Goal: Obtain resource: Download file/media

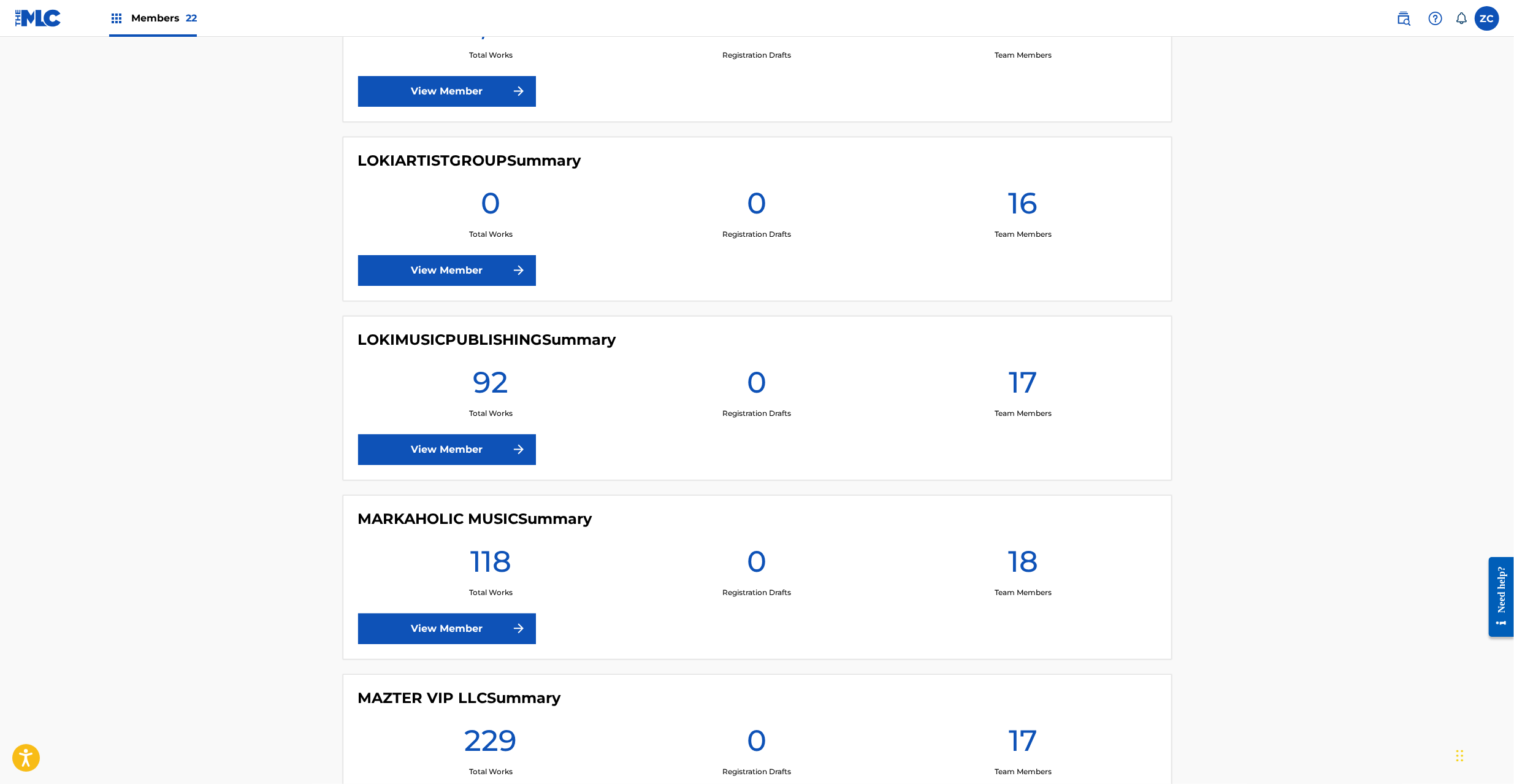
scroll to position [2397, 0]
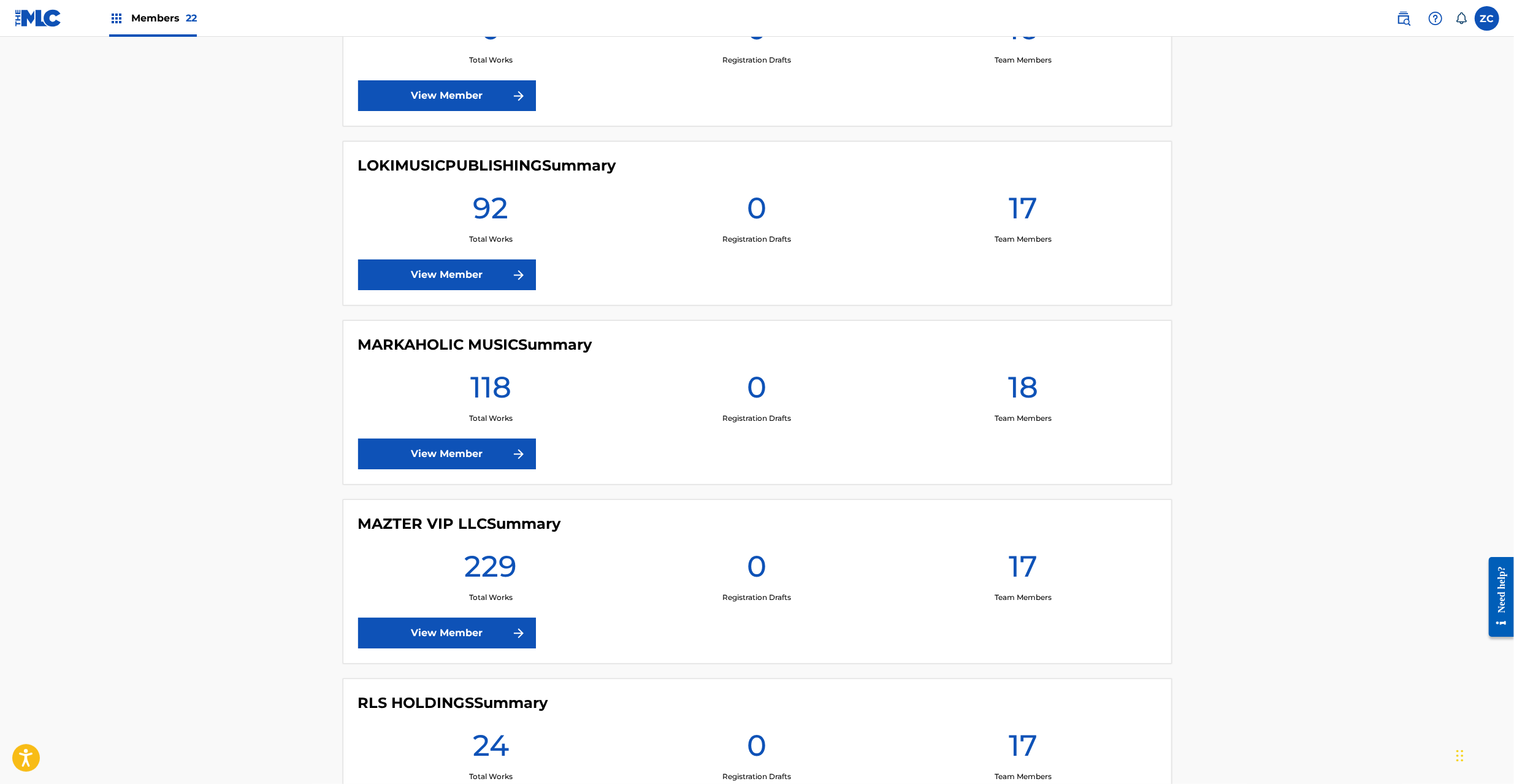
click at [481, 628] on link "View Member" at bounding box center [446, 633] width 178 height 31
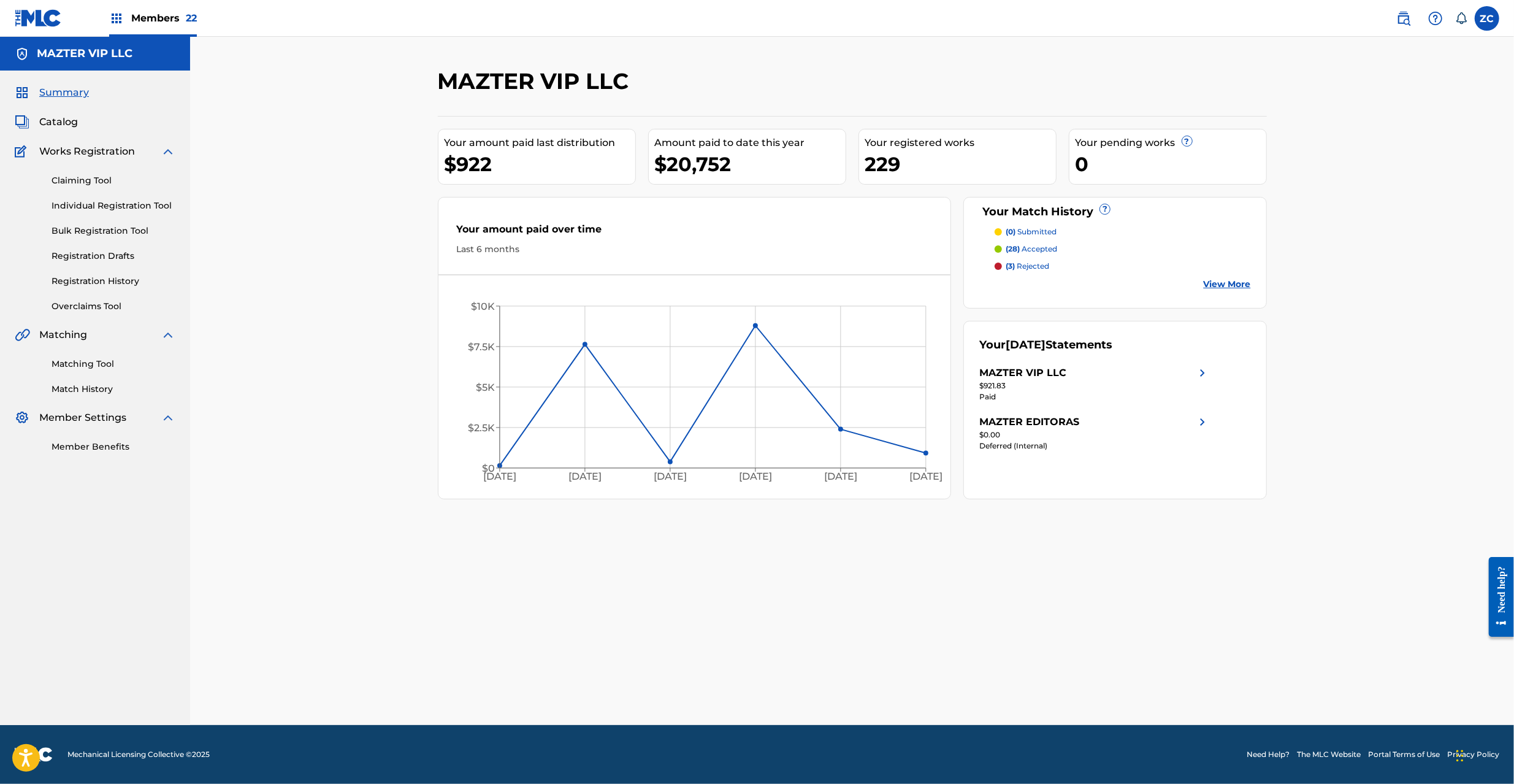
click at [109, 282] on link "Registration History" at bounding box center [114, 281] width 124 height 13
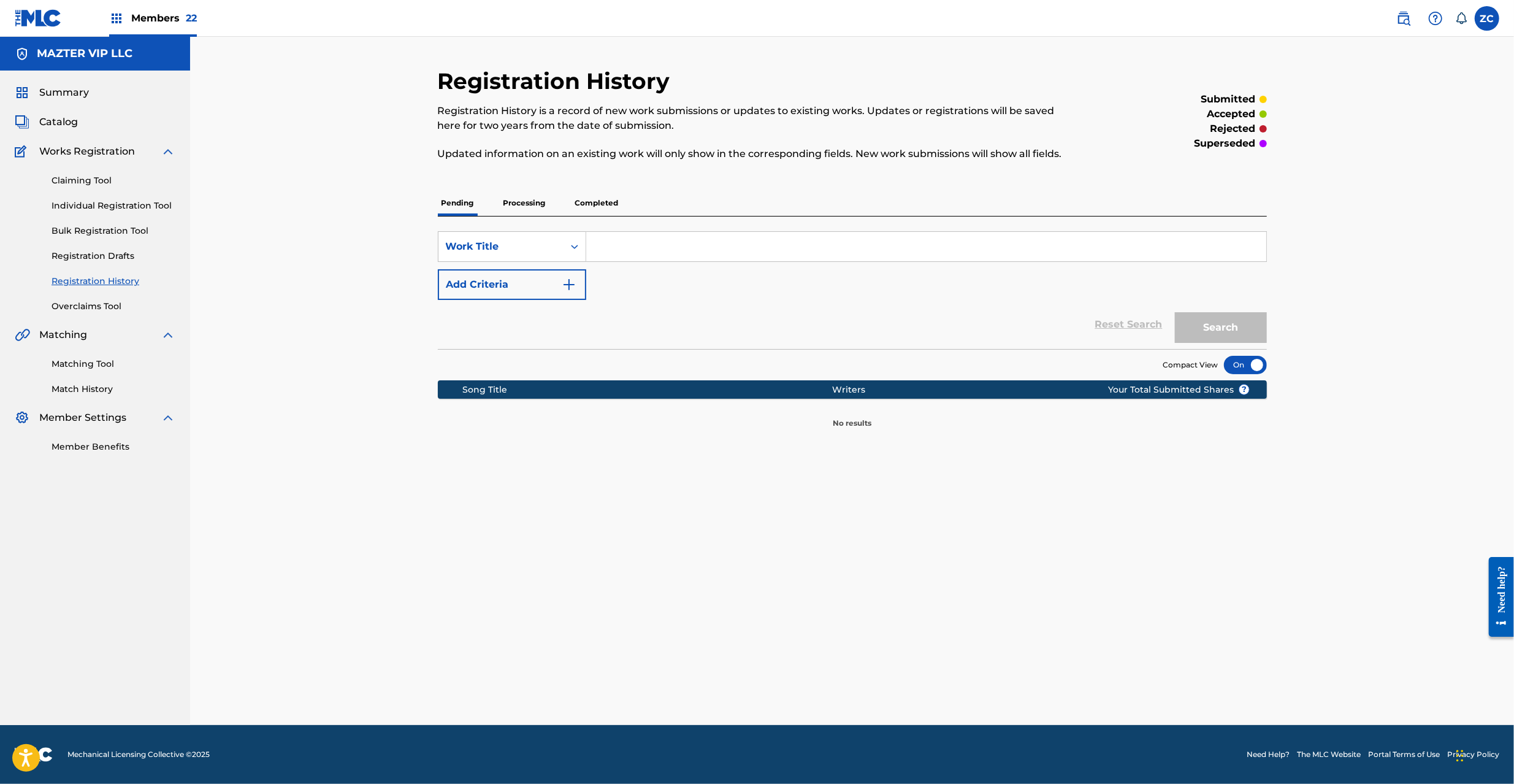
click at [528, 204] on p "Processing" at bounding box center [524, 203] width 50 height 26
click at [594, 204] on p "Completed" at bounding box center [597, 203] width 51 height 26
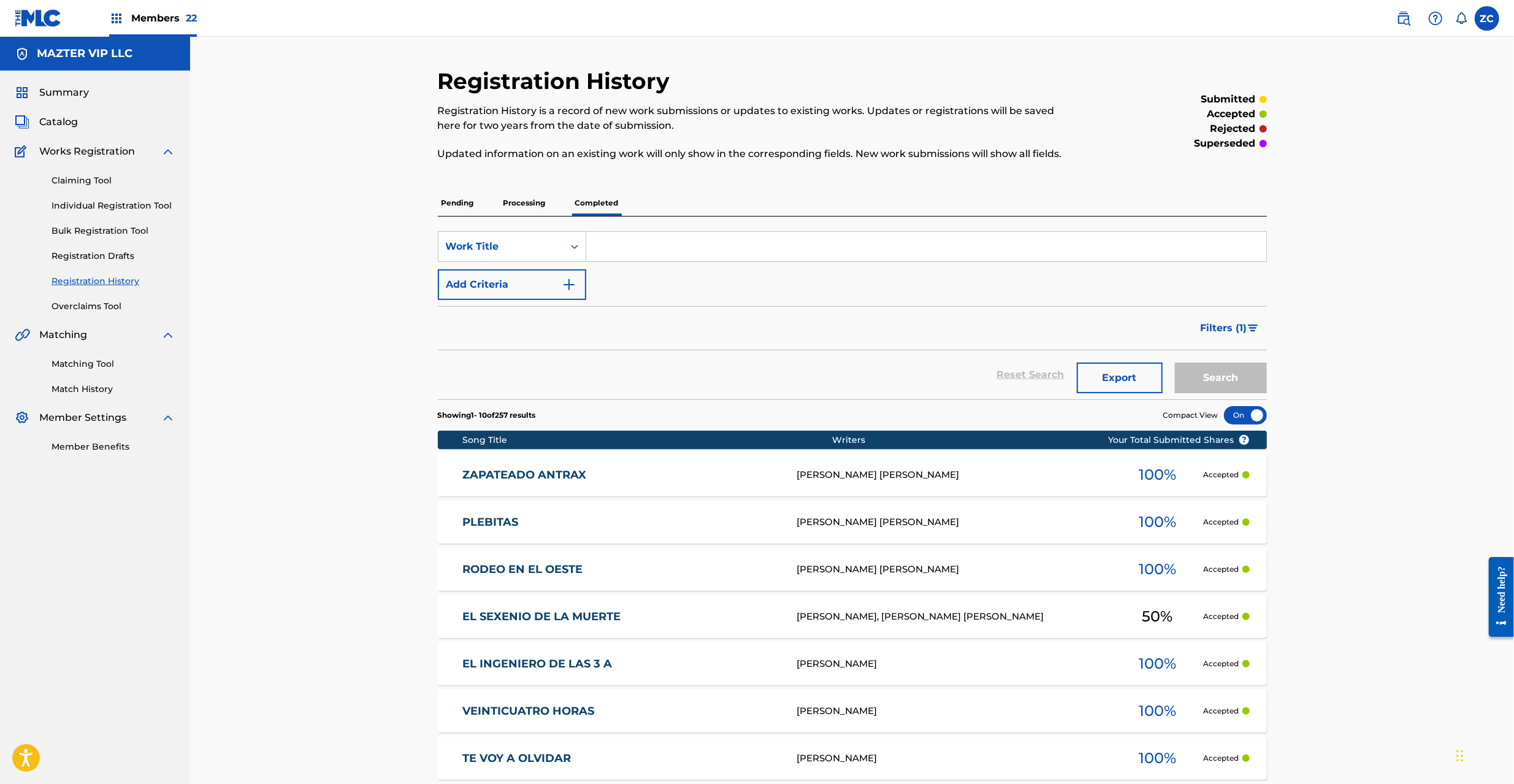
click at [67, 122] on span "Catalog" at bounding box center [59, 122] width 39 height 14
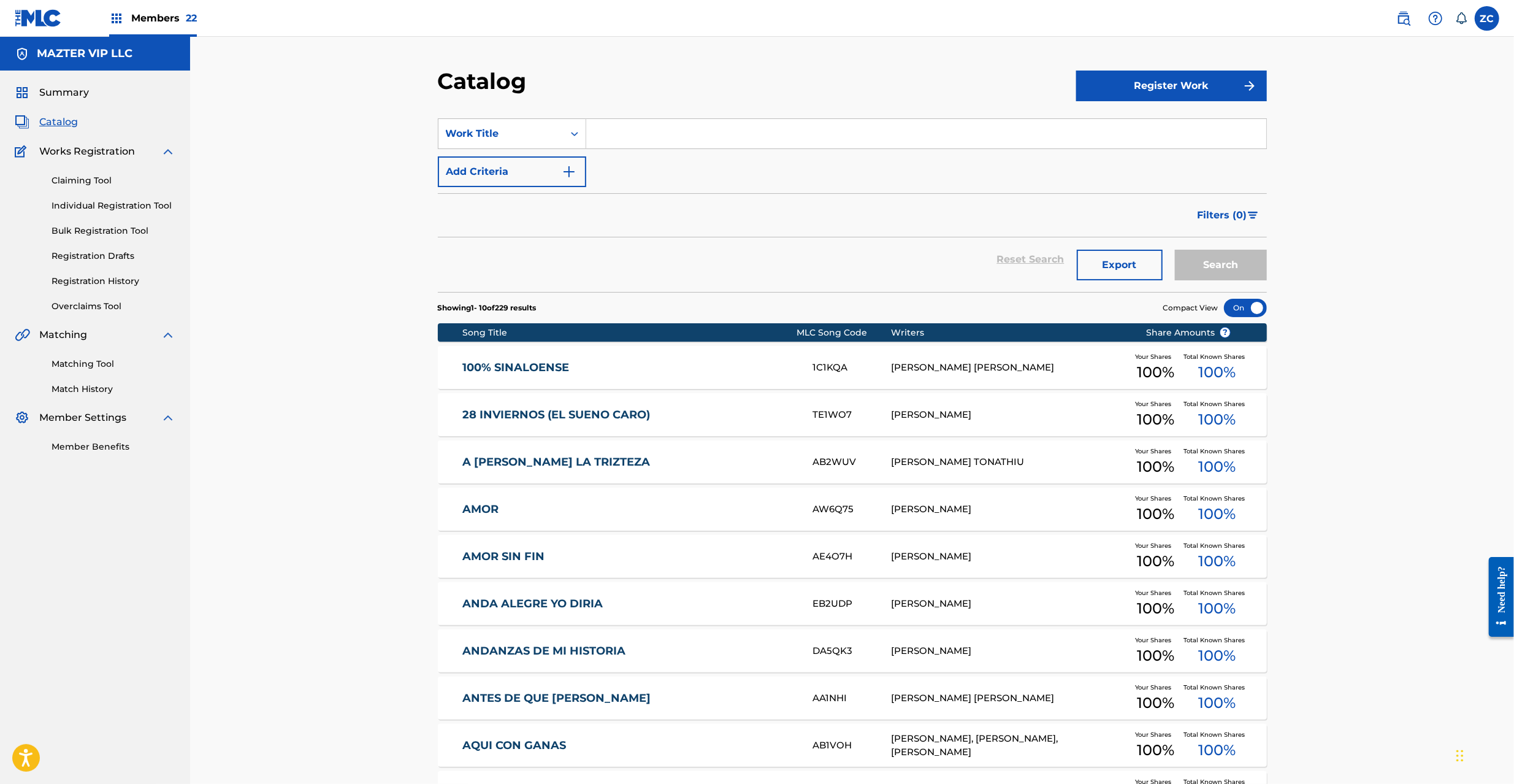
click at [1126, 261] on button "Export" at bounding box center [1119, 265] width 86 height 31
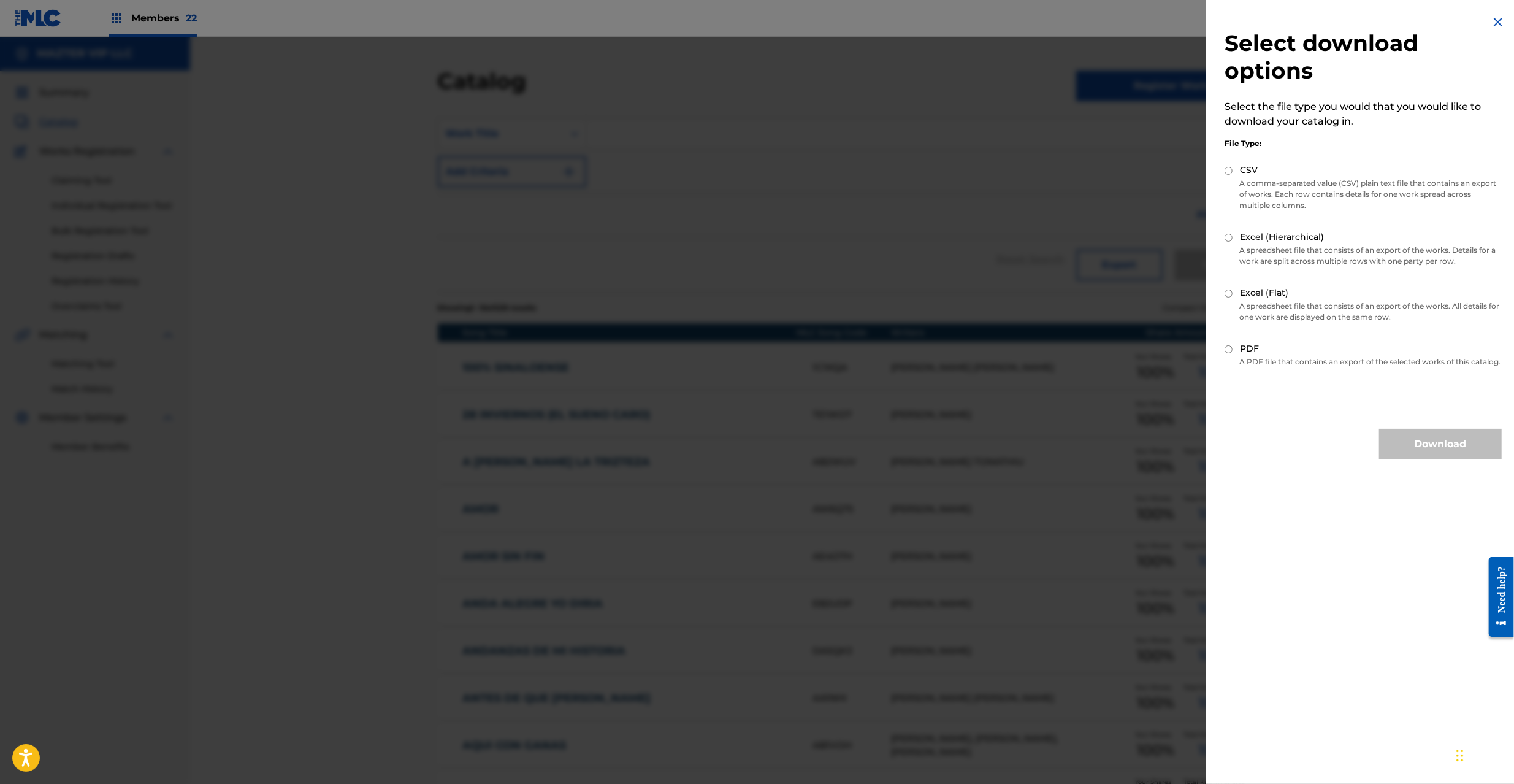
click at [1225, 169] on input "CSV" at bounding box center [1228, 171] width 8 height 8
radio input "true"
click at [1400, 450] on button "Download" at bounding box center [1441, 443] width 122 height 31
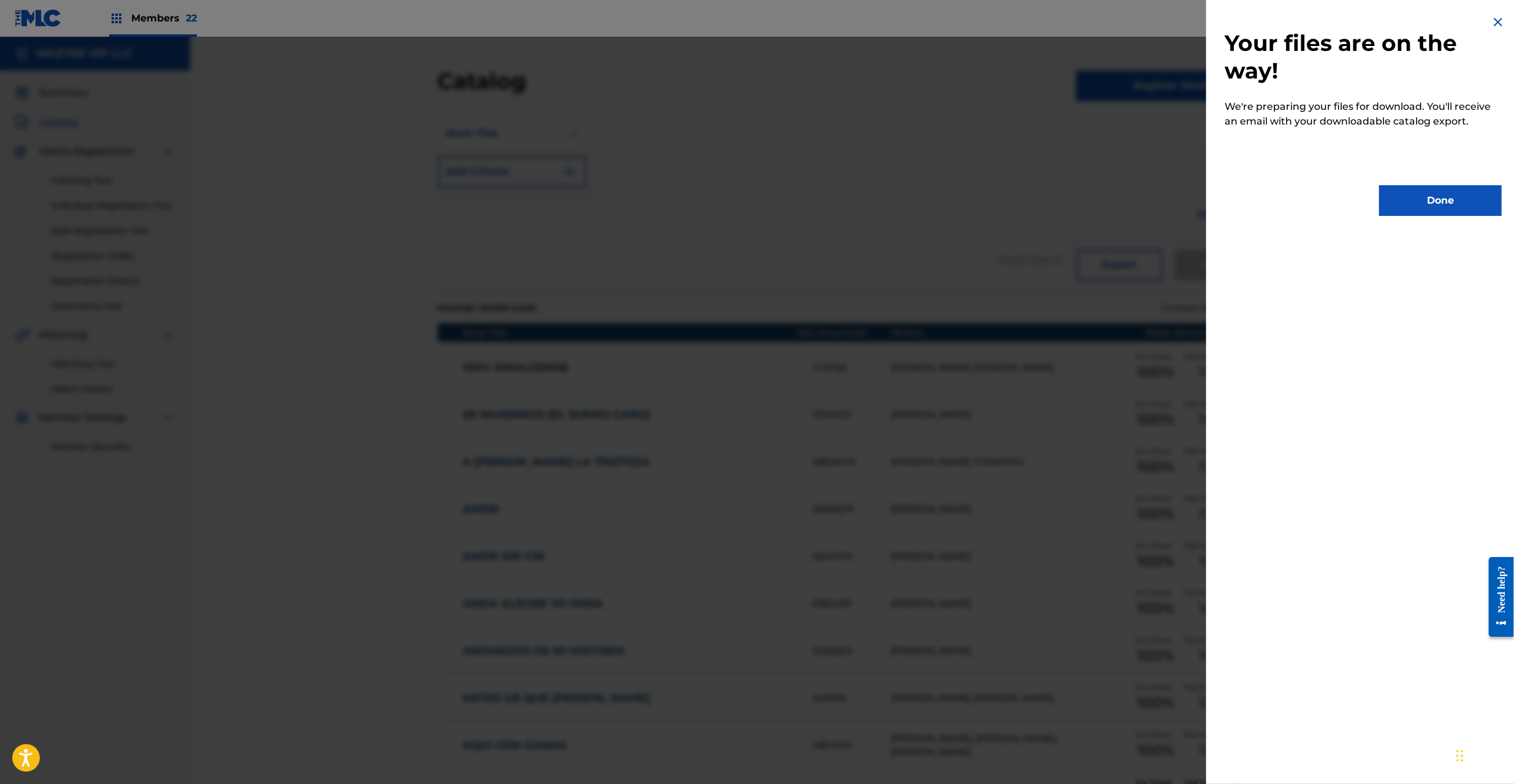
click at [1423, 194] on button "Done" at bounding box center [1441, 200] width 122 height 31
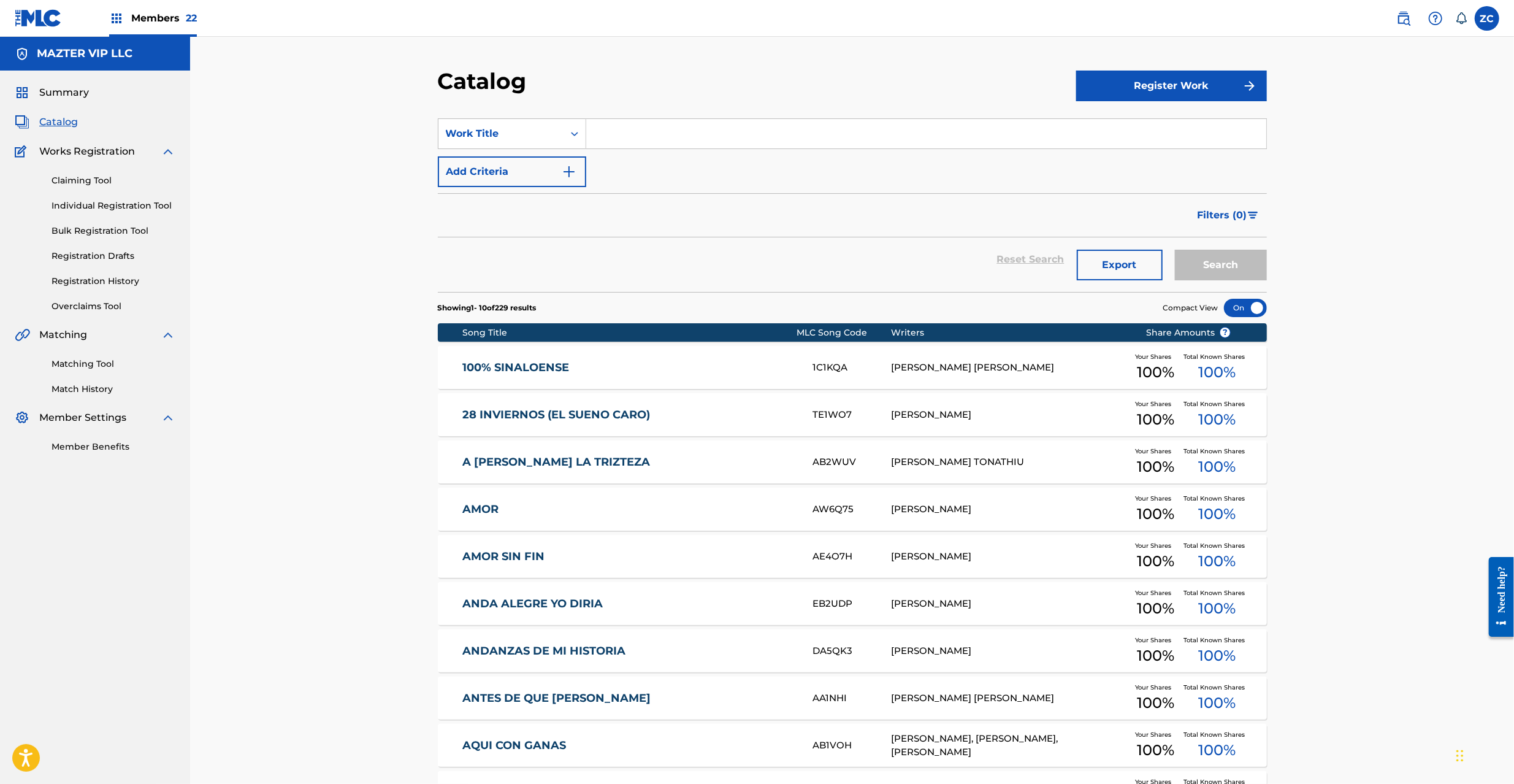
click at [55, 14] on img at bounding box center [38, 18] width 48 height 18
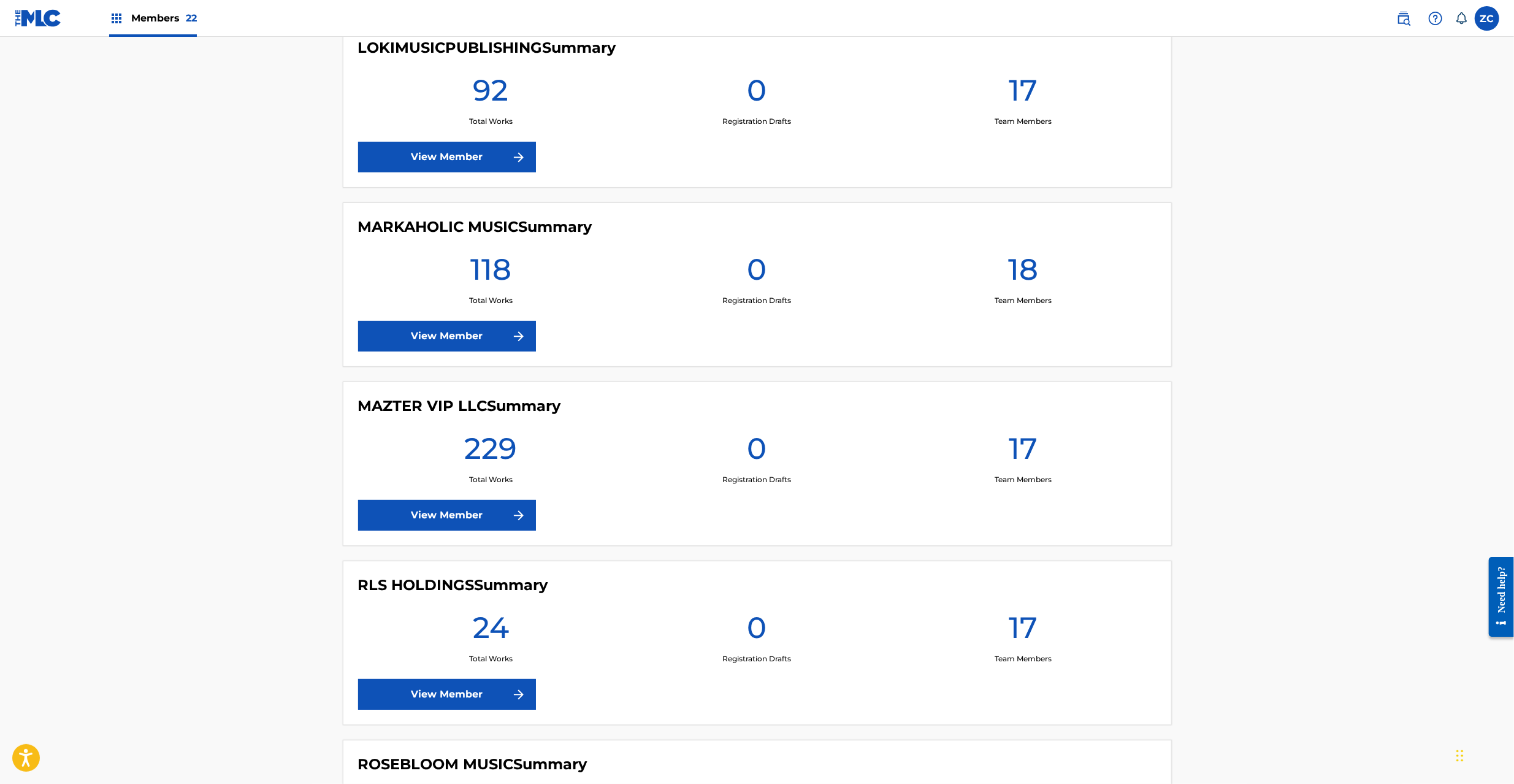
scroll to position [2414, 0]
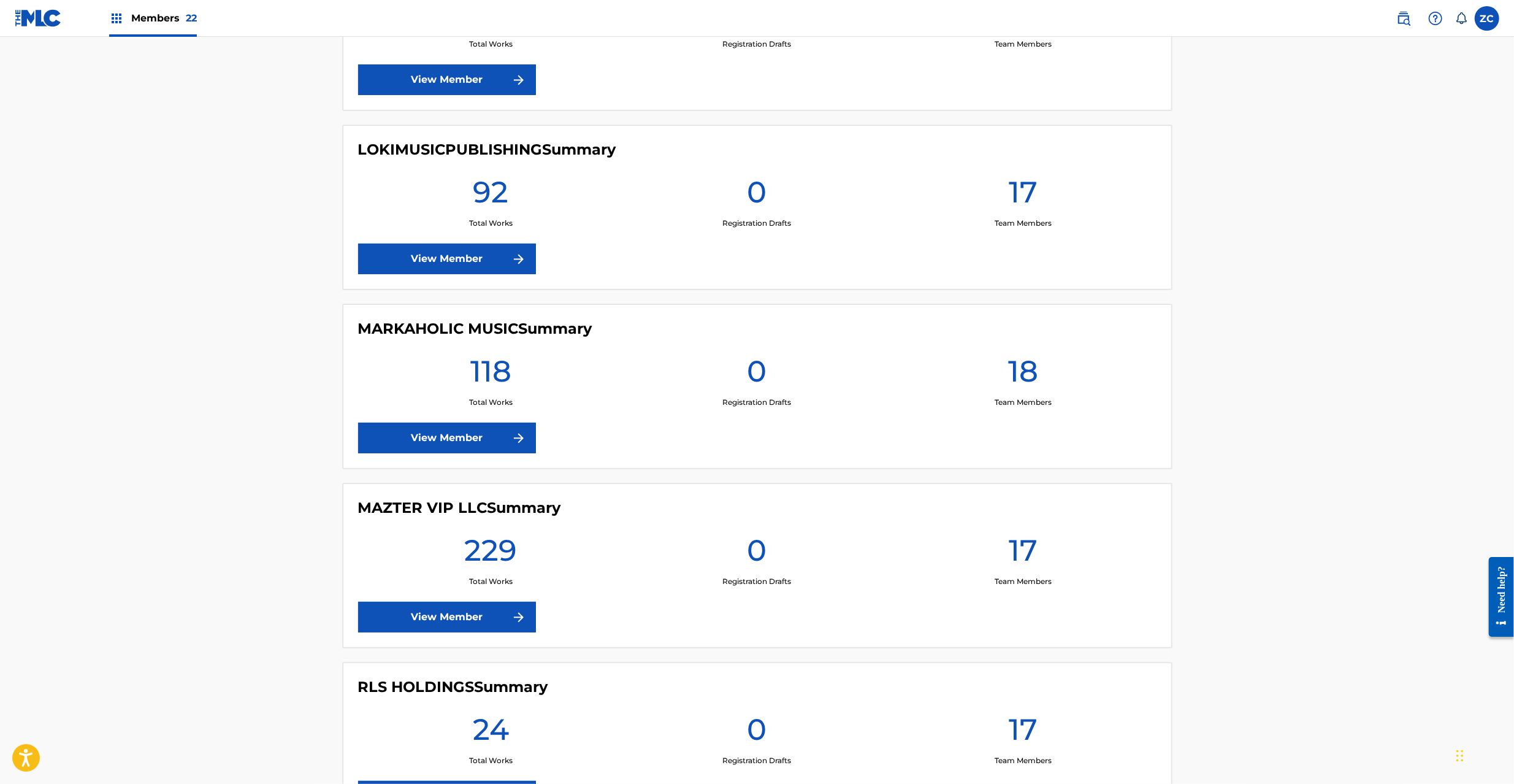
click at [454, 632] on link "View Member" at bounding box center [446, 617] width 178 height 31
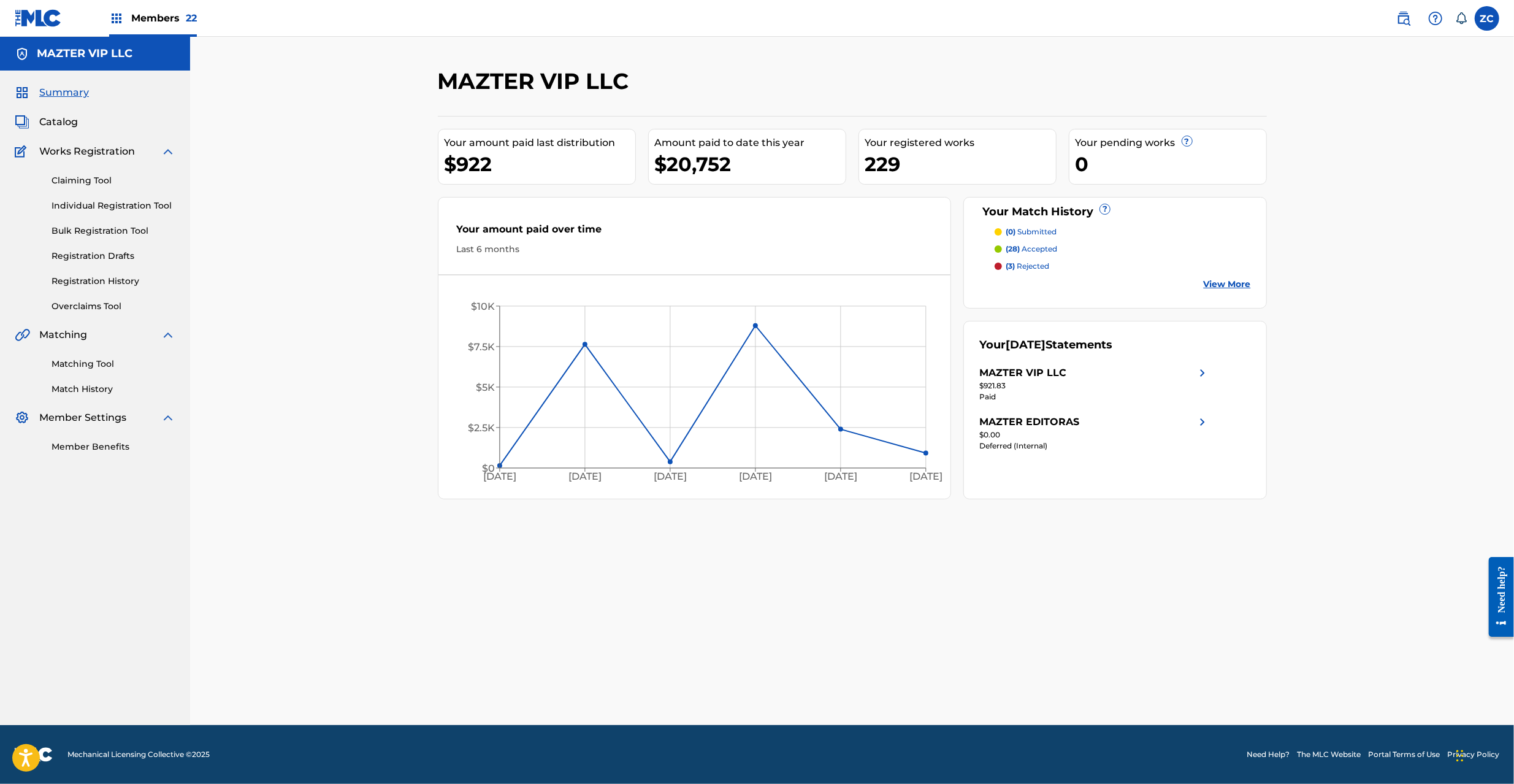
click at [61, 122] on span "Catalog" at bounding box center [59, 122] width 39 height 14
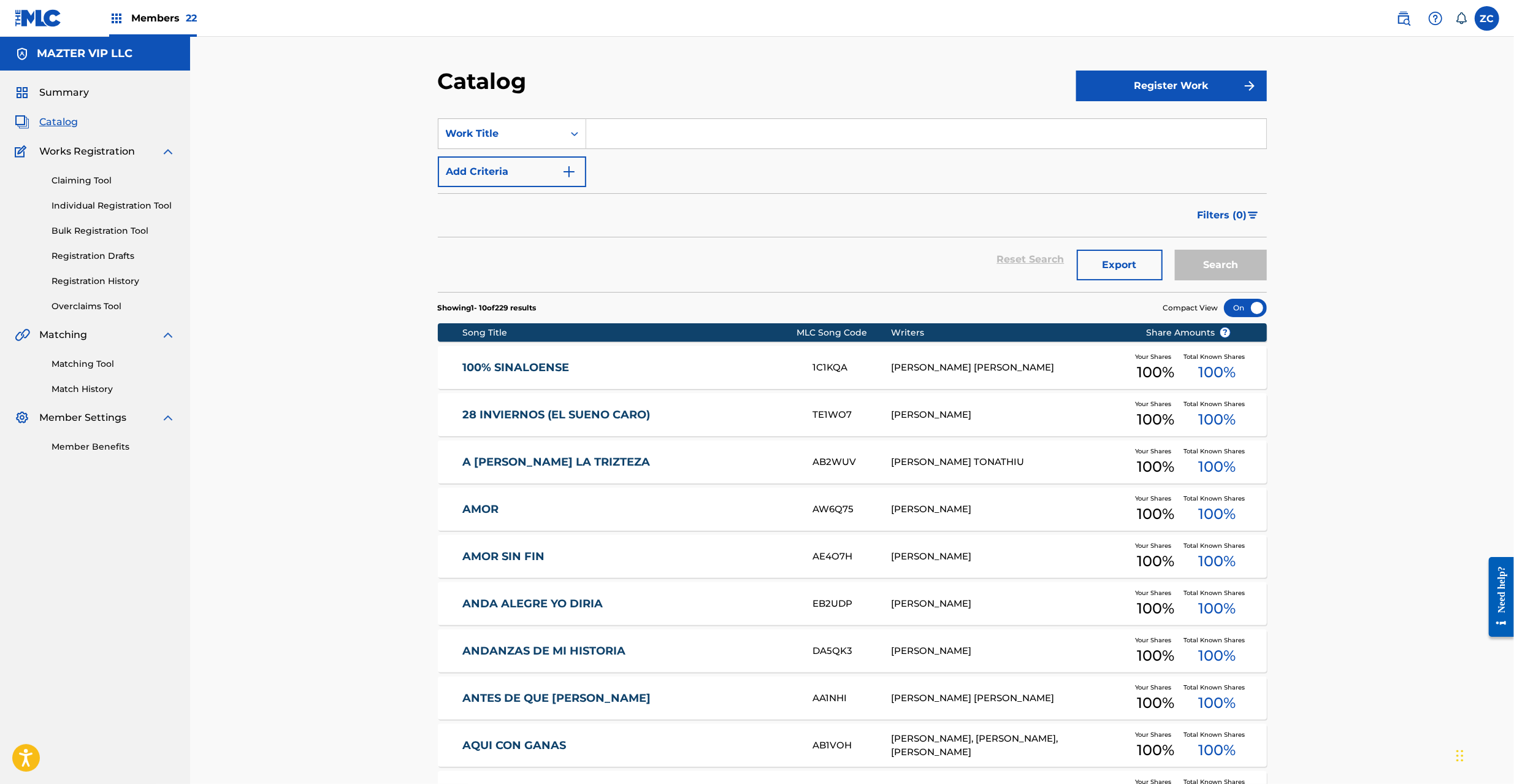
click at [654, 374] on link "100% SINALOENSE" at bounding box center [628, 368] width 333 height 14
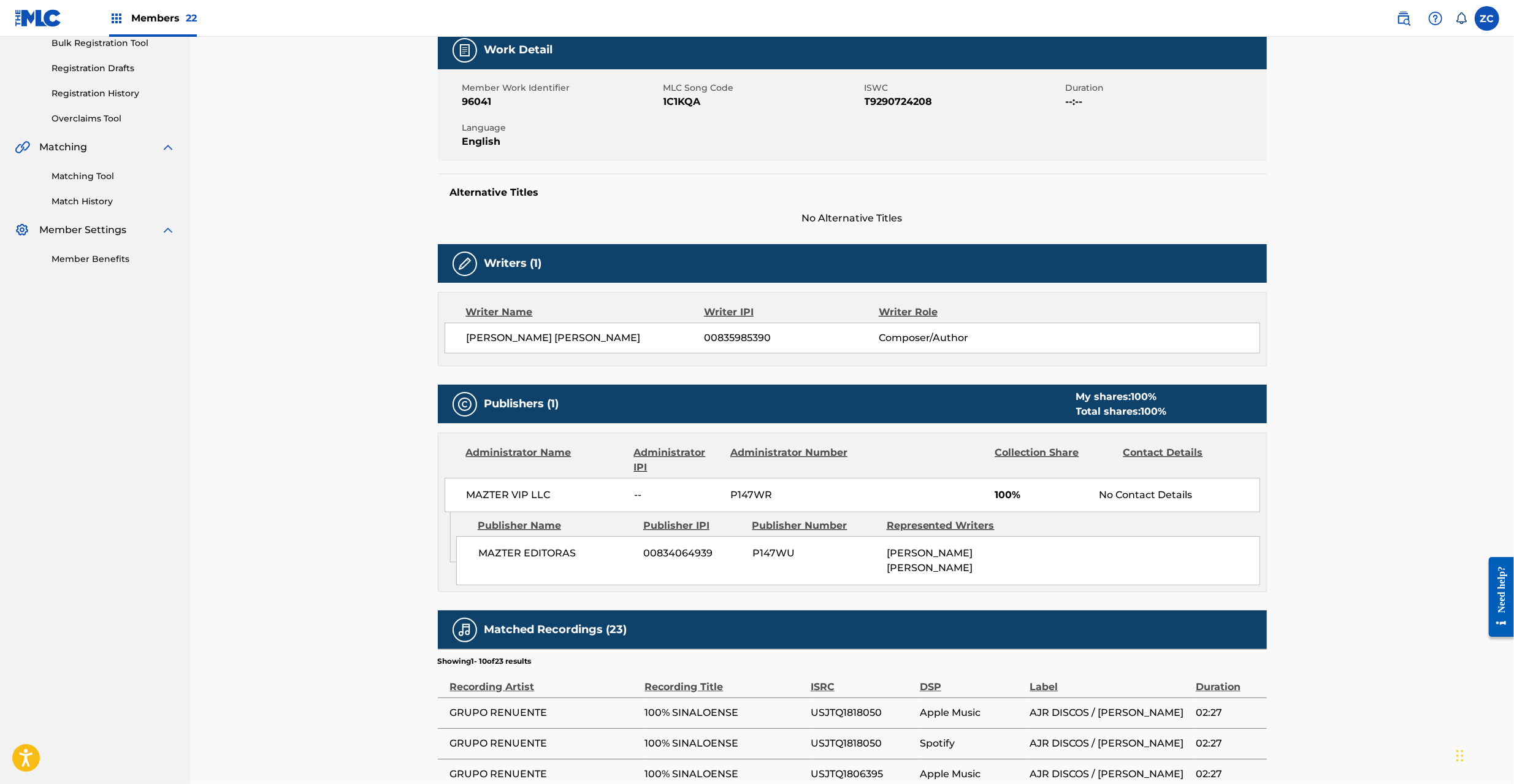
scroll to position [218, 0]
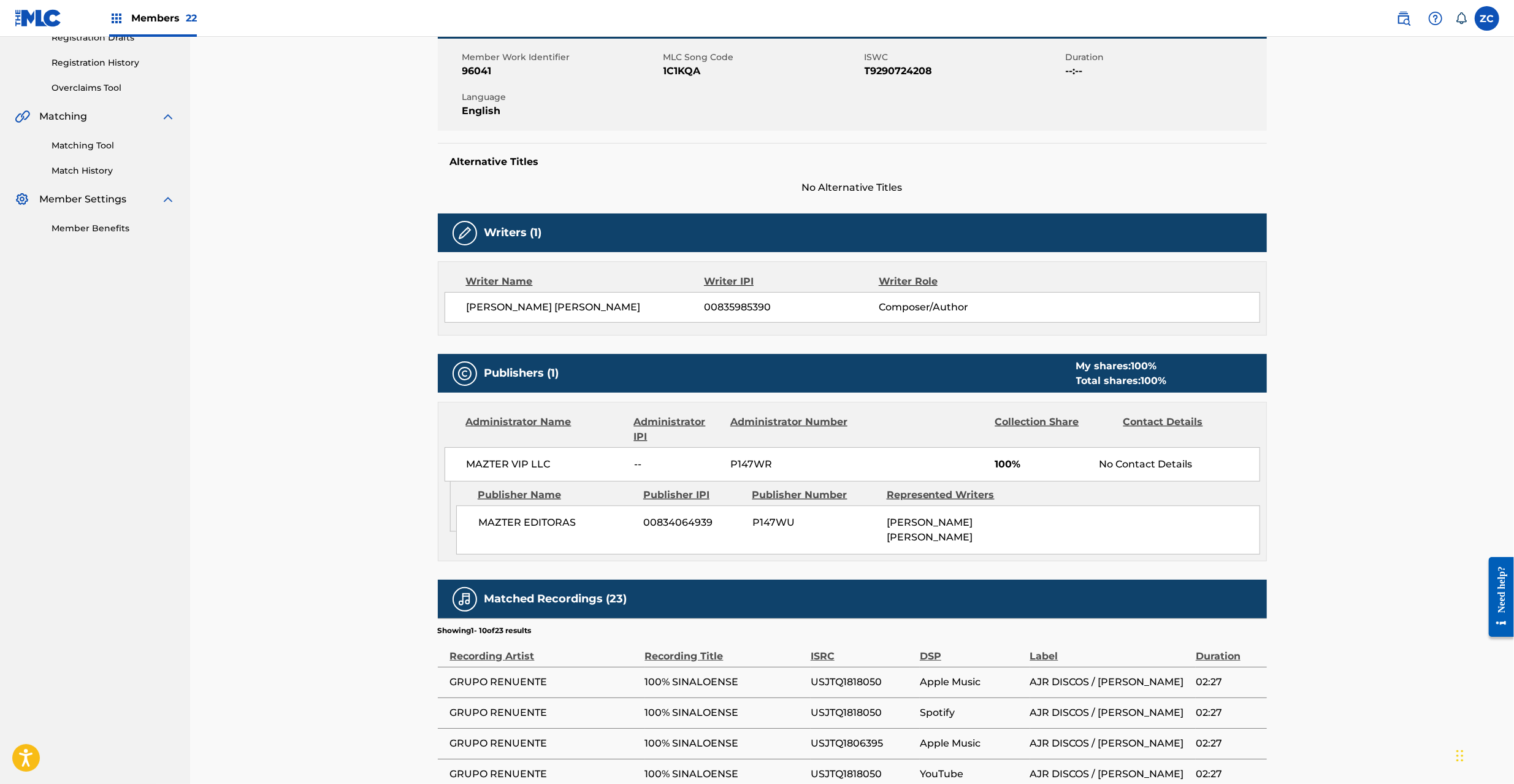
click at [488, 466] on span "MAZTER VIP LLC" at bounding box center [546, 464] width 159 height 14
click at [754, 467] on span "P147WR" at bounding box center [789, 464] width 119 height 14
copy span "P147WR"
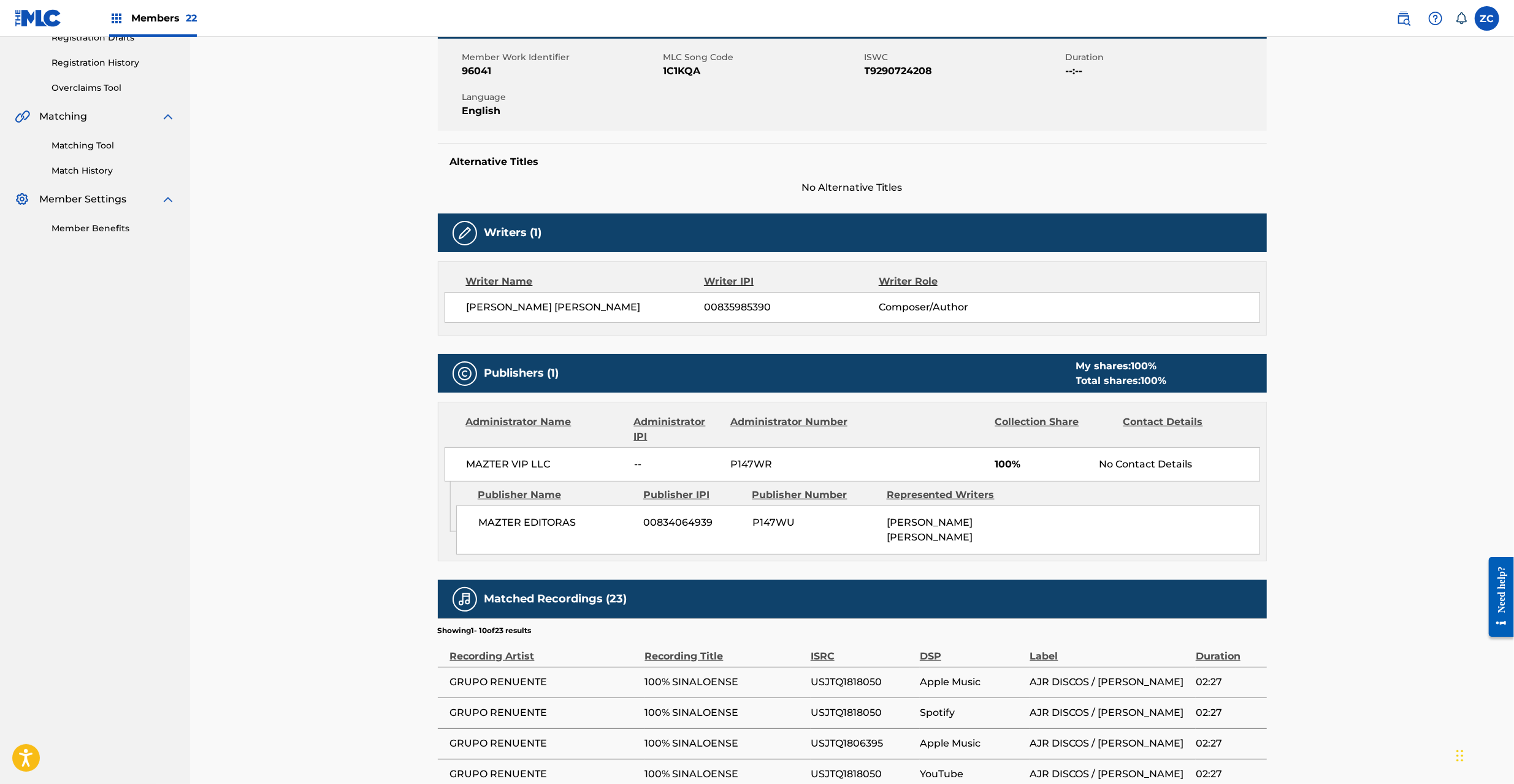
click at [490, 467] on span "MAZTER VIP LLC" at bounding box center [546, 464] width 159 height 14
click at [538, 467] on span "MAZTER VIP LLC" at bounding box center [546, 464] width 159 height 14
copy span "MAZTER VIP LLC"
